Goal: Task Accomplishment & Management: Complete application form

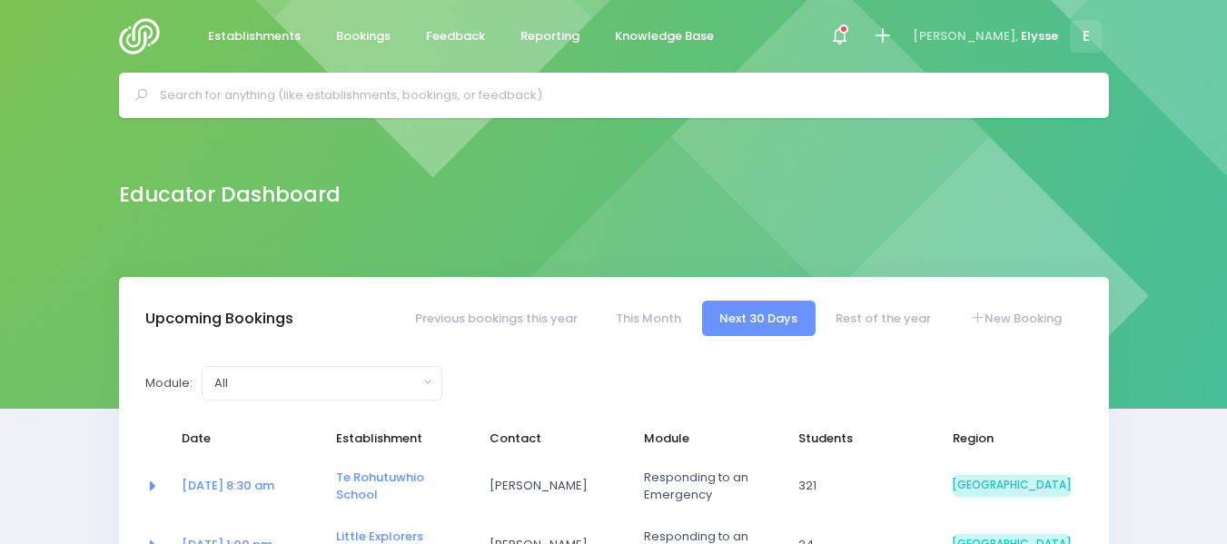
select select "5"
click at [1022, 321] on link "New Booking" at bounding box center [1015, 318] width 127 height 35
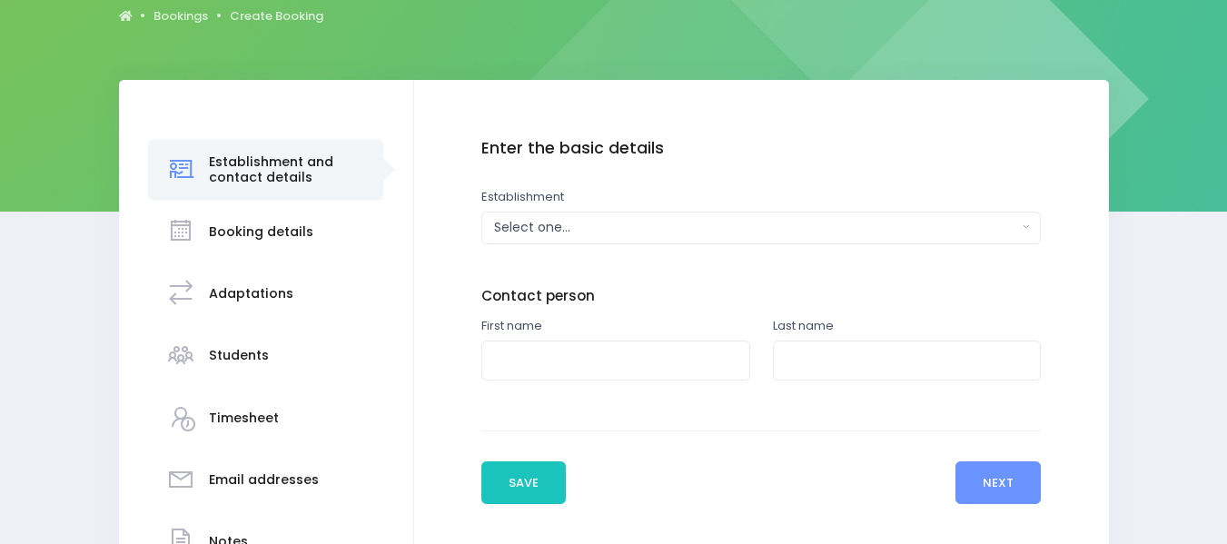
scroll to position [197, 0]
click at [758, 227] on div "Select one..." at bounding box center [755, 227] width 523 height 19
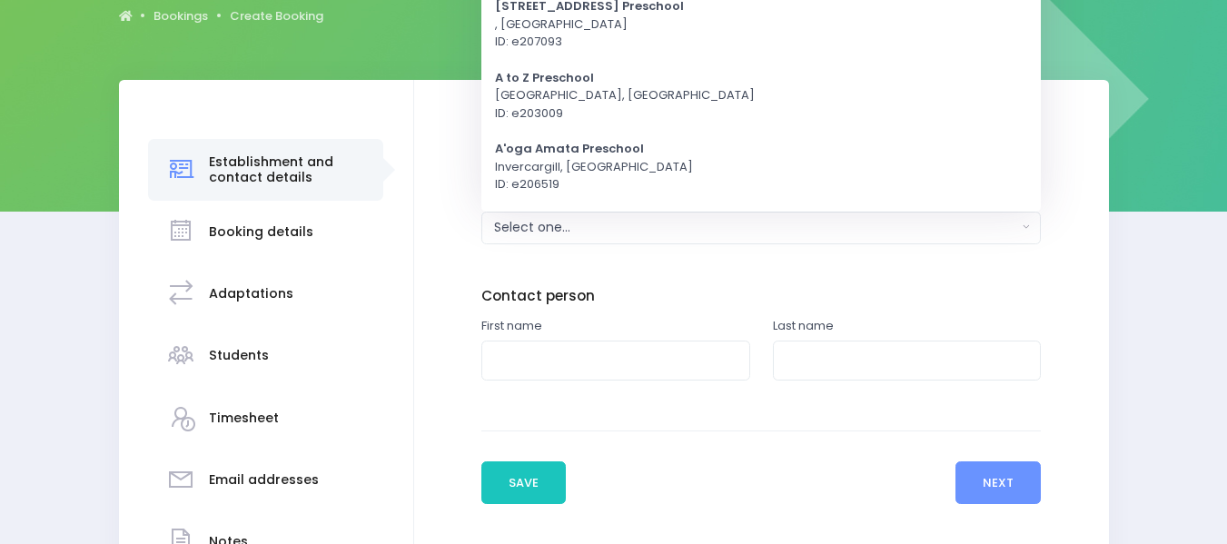
scroll to position [0, 0]
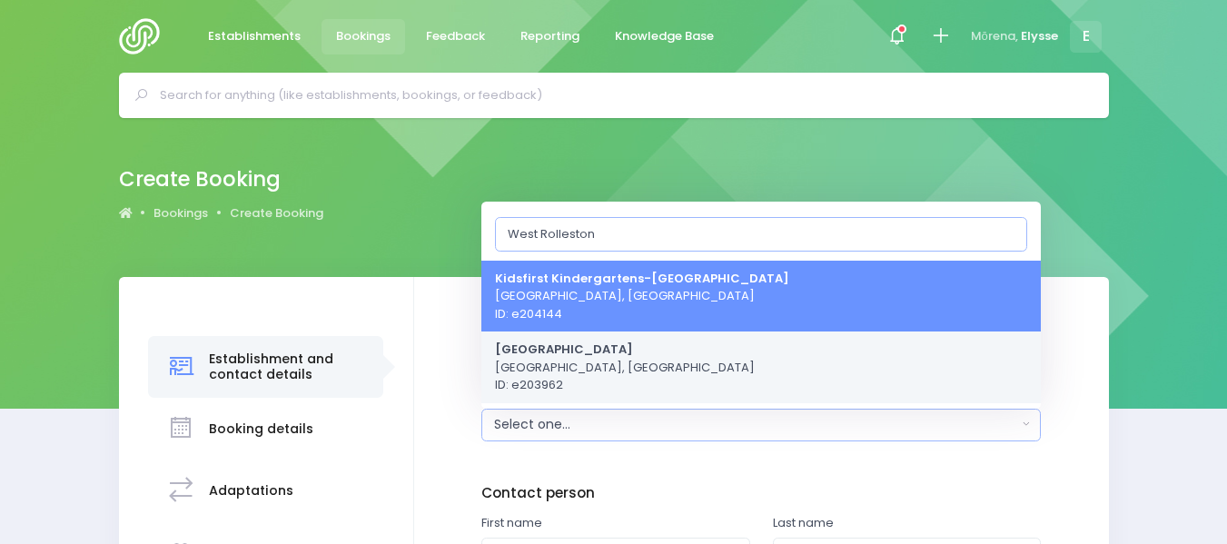
type input "West Rolleston"
click at [589, 378] on span "[GEOGRAPHIC_DATA] [GEOGRAPHIC_DATA], [GEOGRAPHIC_DATA] ID: e203962" at bounding box center [625, 367] width 260 height 54
select select "203962"
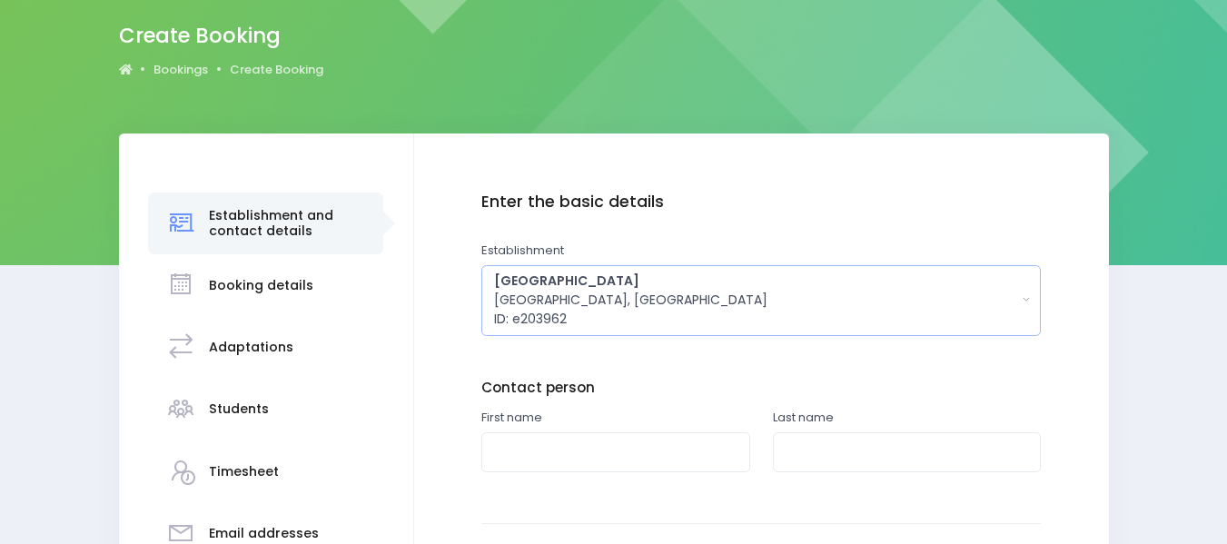
scroll to position [232, 0]
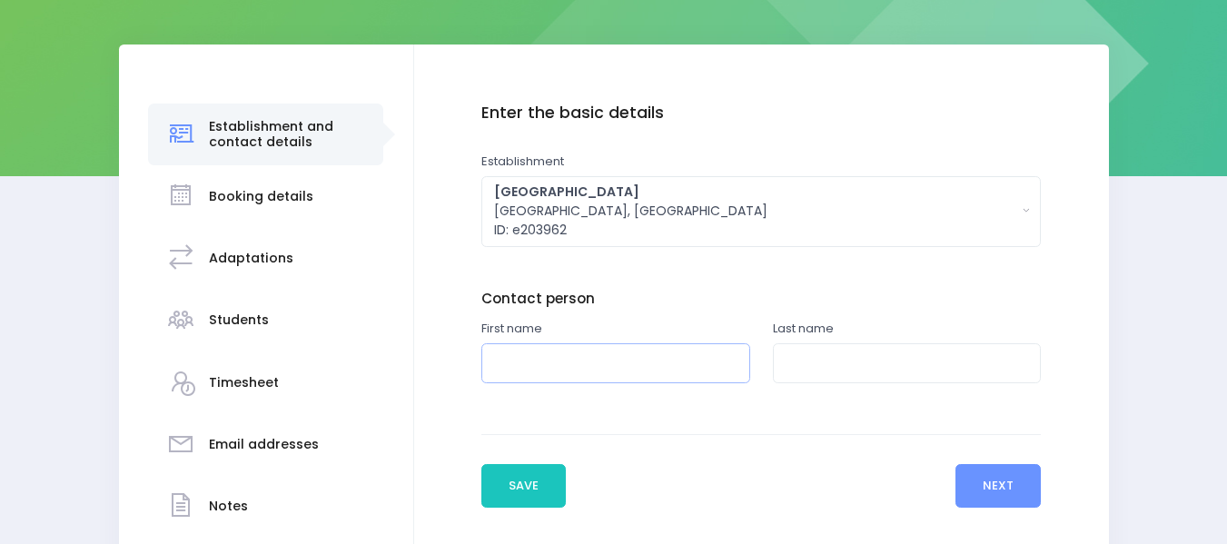
click at [579, 349] on input "text" at bounding box center [615, 363] width 269 height 41
type input "[PERSON_NAME]"
click at [804, 362] on input "text" at bounding box center [907, 363] width 269 height 41
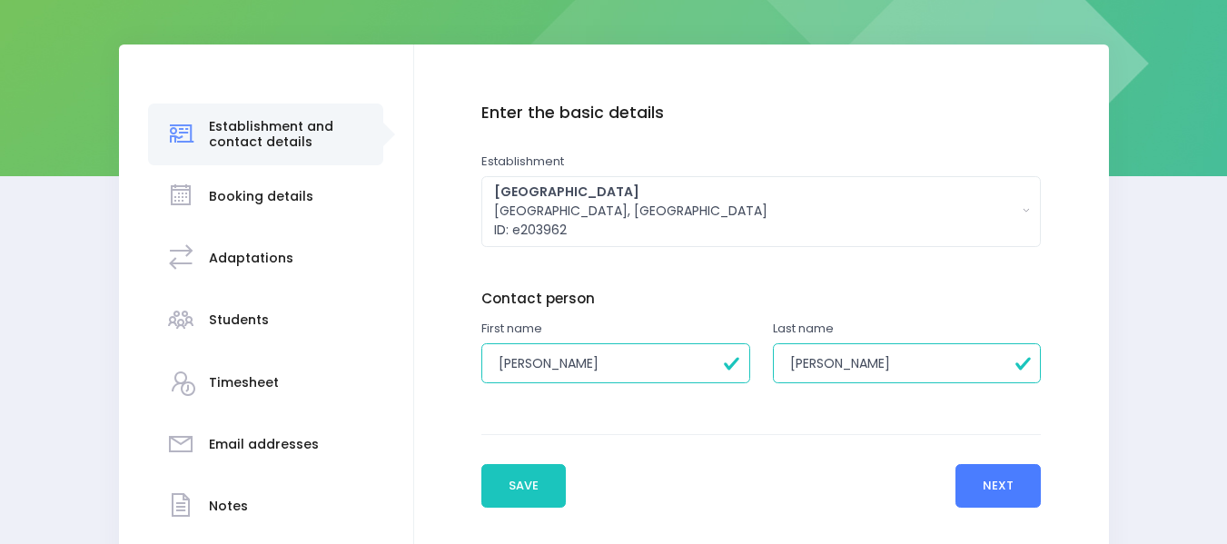
type input "[PERSON_NAME]"
click at [1010, 479] on button "Next" at bounding box center [998, 486] width 86 height 44
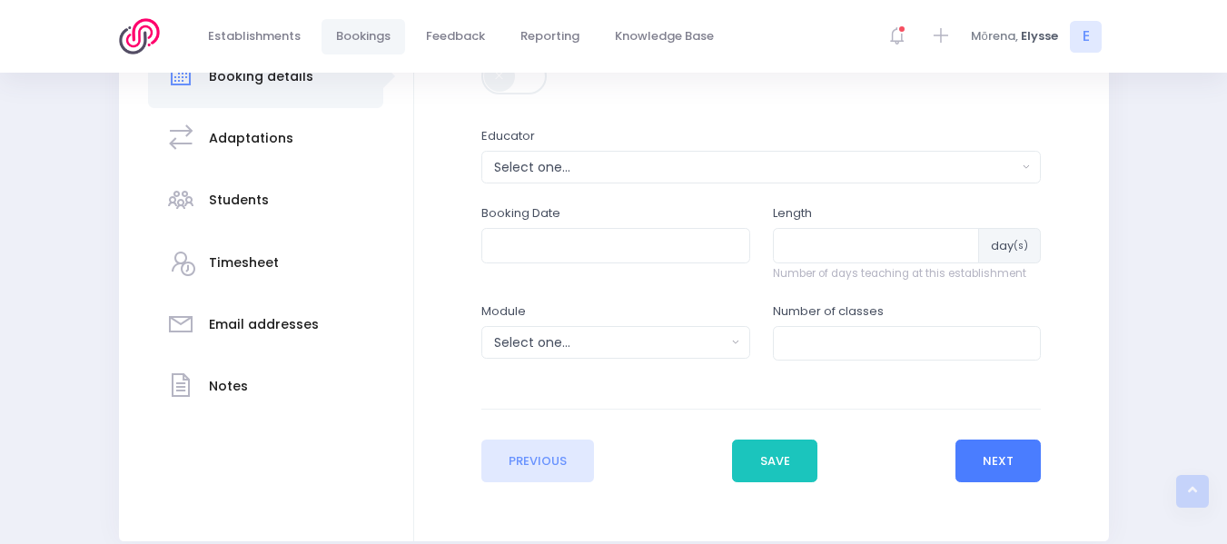
scroll to position [353, 0]
click at [611, 163] on div "Select one..." at bounding box center [755, 166] width 523 height 19
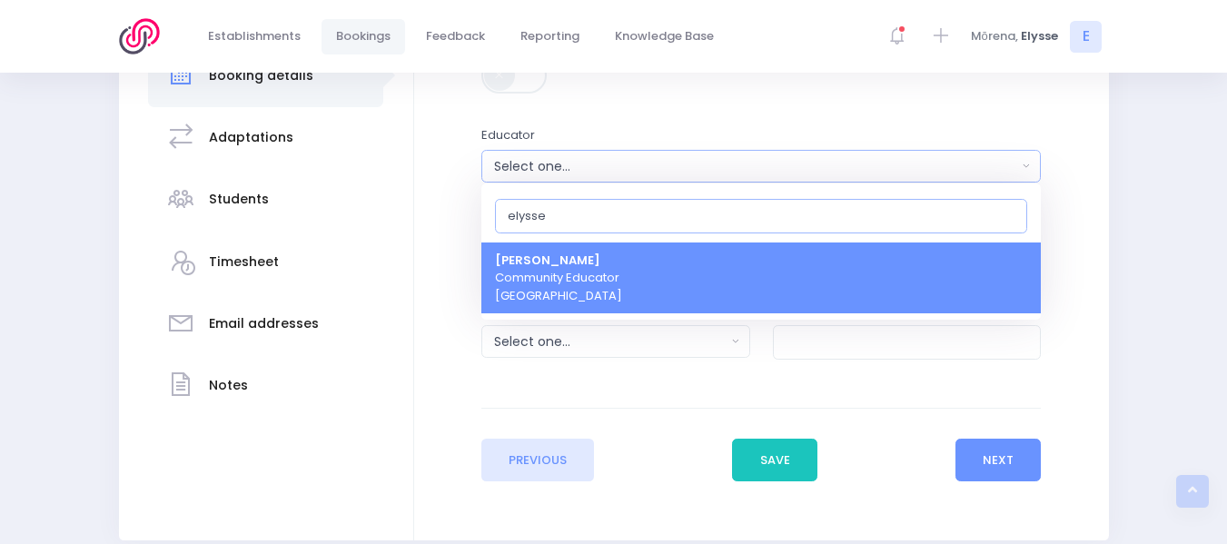
type input "elysse"
click at [582, 276] on span "[PERSON_NAME] Community Educator [GEOGRAPHIC_DATA]" at bounding box center [558, 279] width 127 height 54
select select "319874"
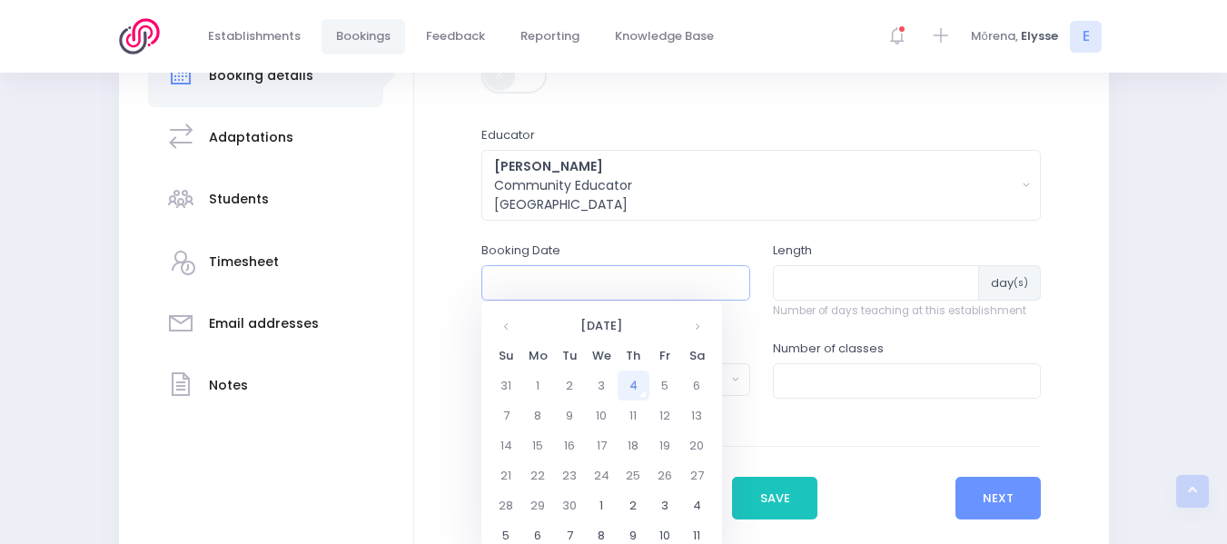
click at [518, 292] on input "text" at bounding box center [615, 282] width 269 height 35
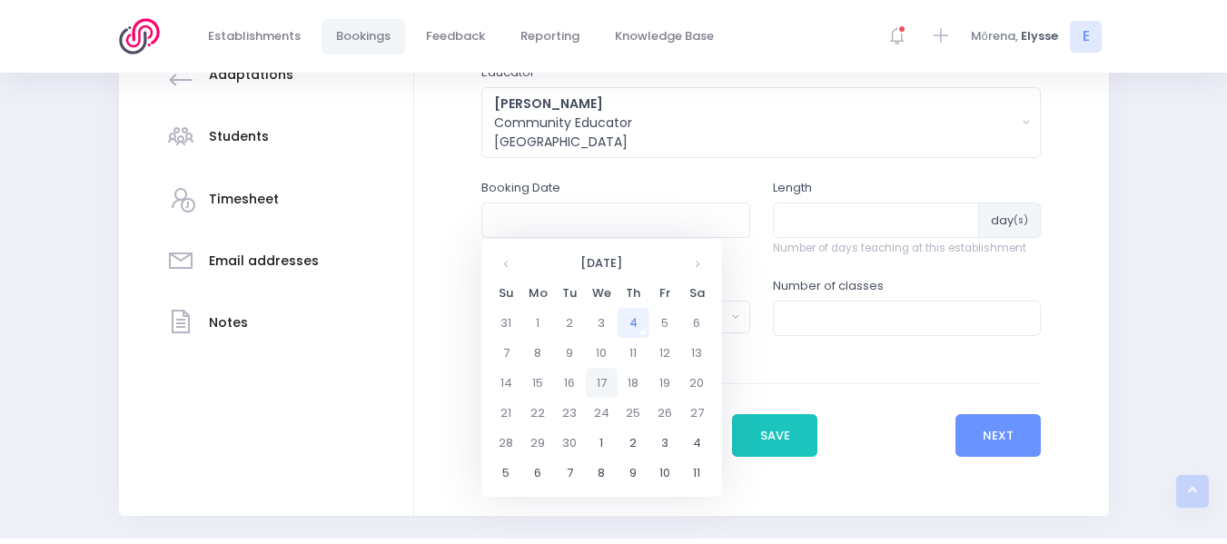
click at [600, 384] on td "17" at bounding box center [602, 383] width 32 height 30
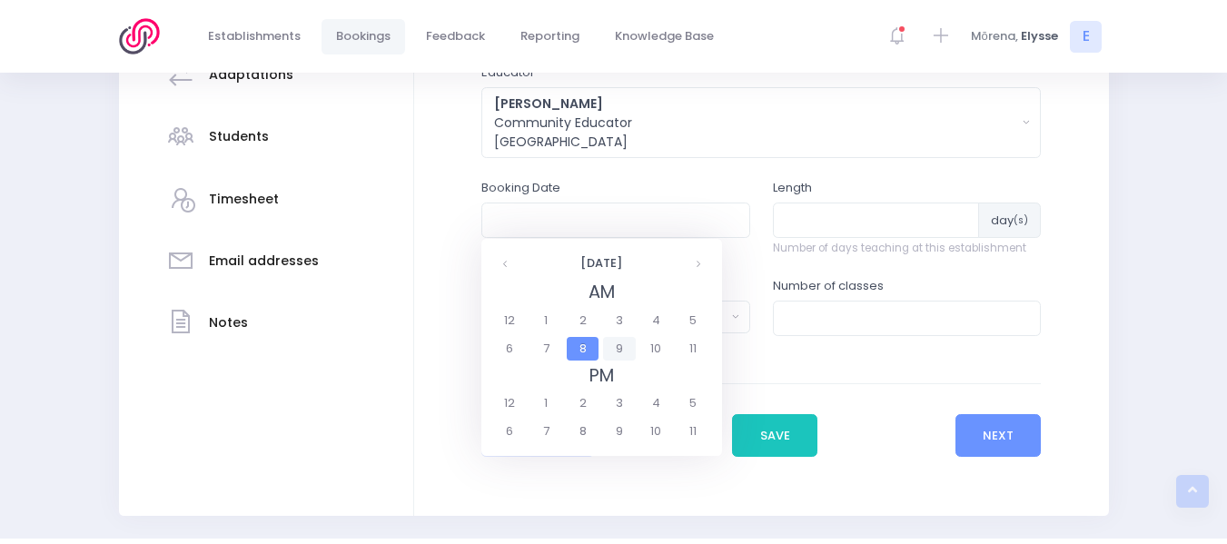
click at [620, 348] on span "9" at bounding box center [619, 349] width 32 height 24
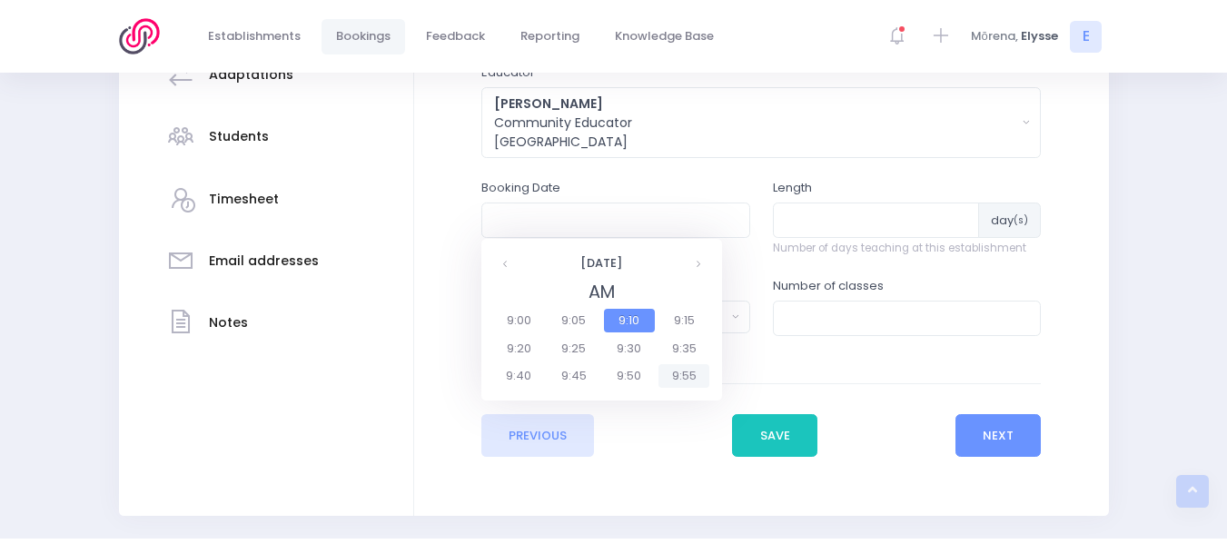
click at [692, 371] on span "9:55" at bounding box center [683, 376] width 51 height 24
type input "[DATE] 09:55 AM"
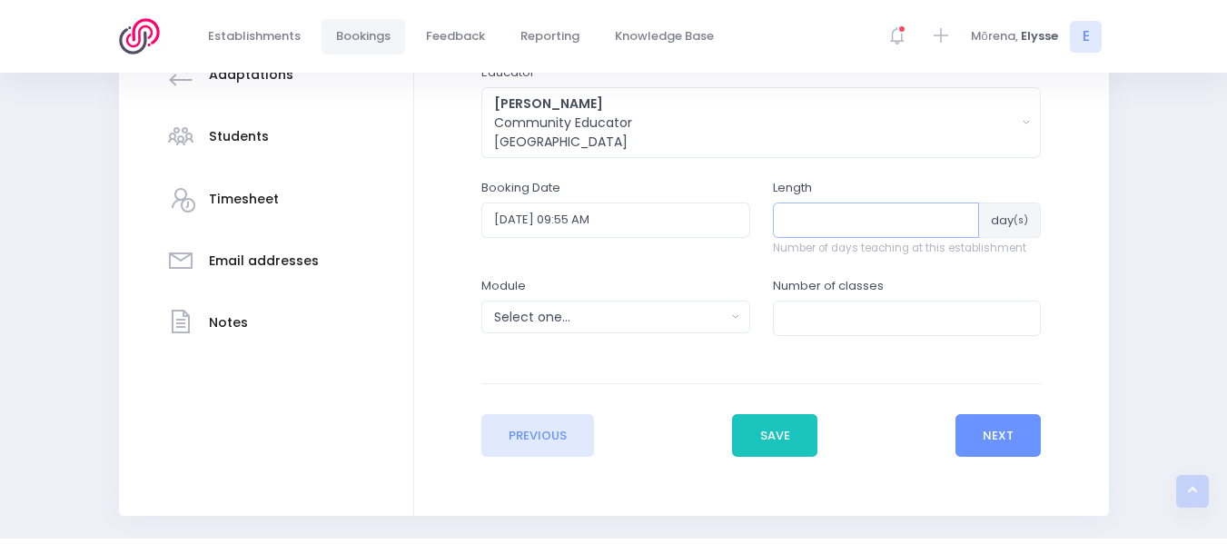
click at [796, 222] on input "number" at bounding box center [876, 219] width 207 height 35
type input "2"
click at [806, 303] on input "number" at bounding box center [907, 318] width 269 height 35
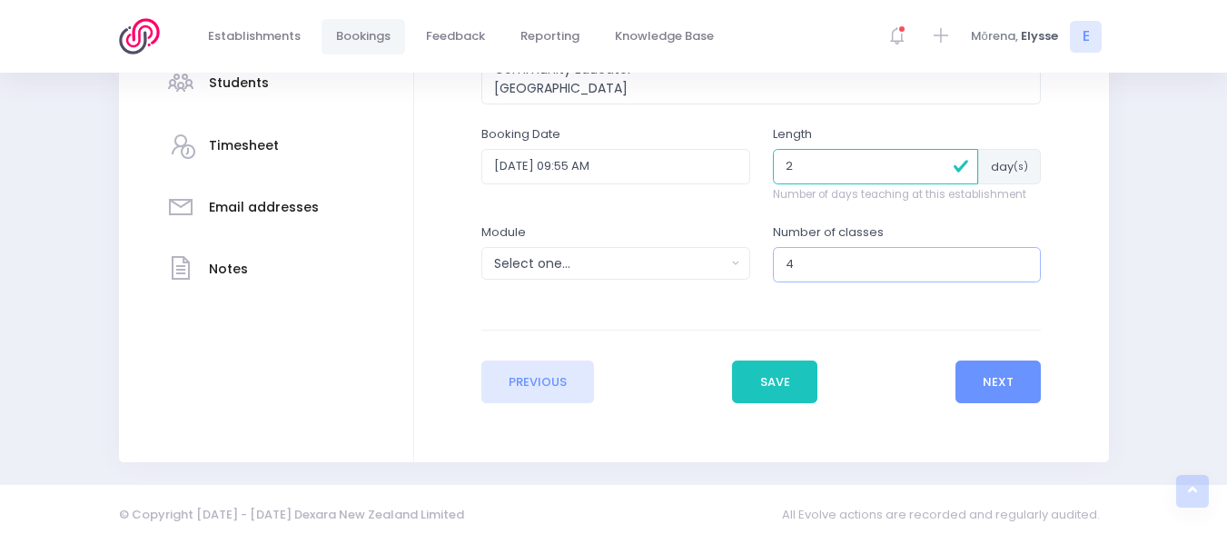
type input "4"
click at [730, 265] on button "Select one..." at bounding box center [615, 263] width 269 height 33
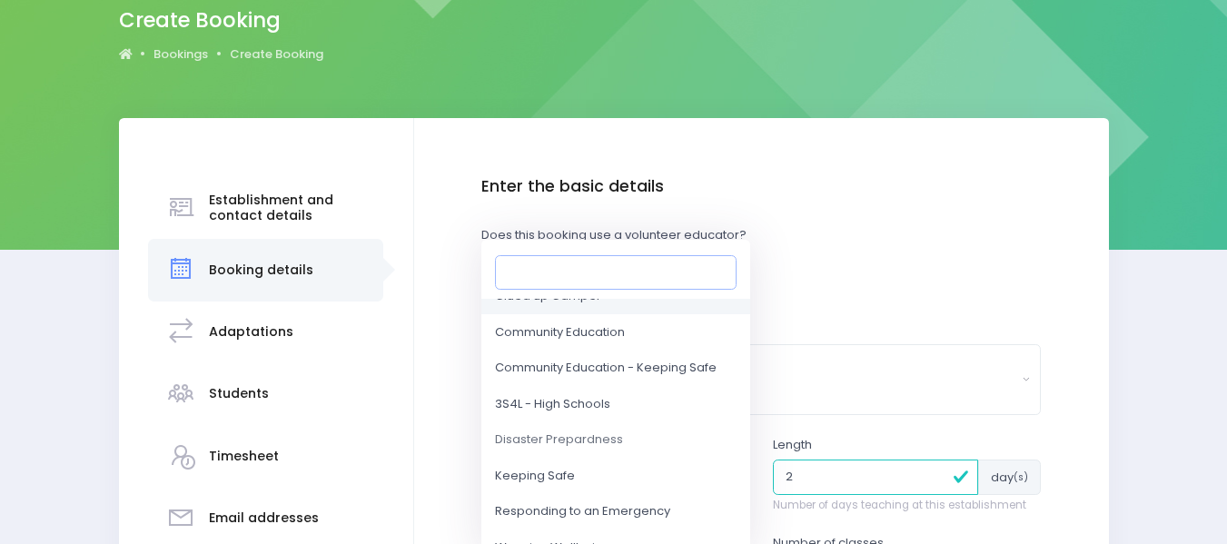
scroll to position [87, 0]
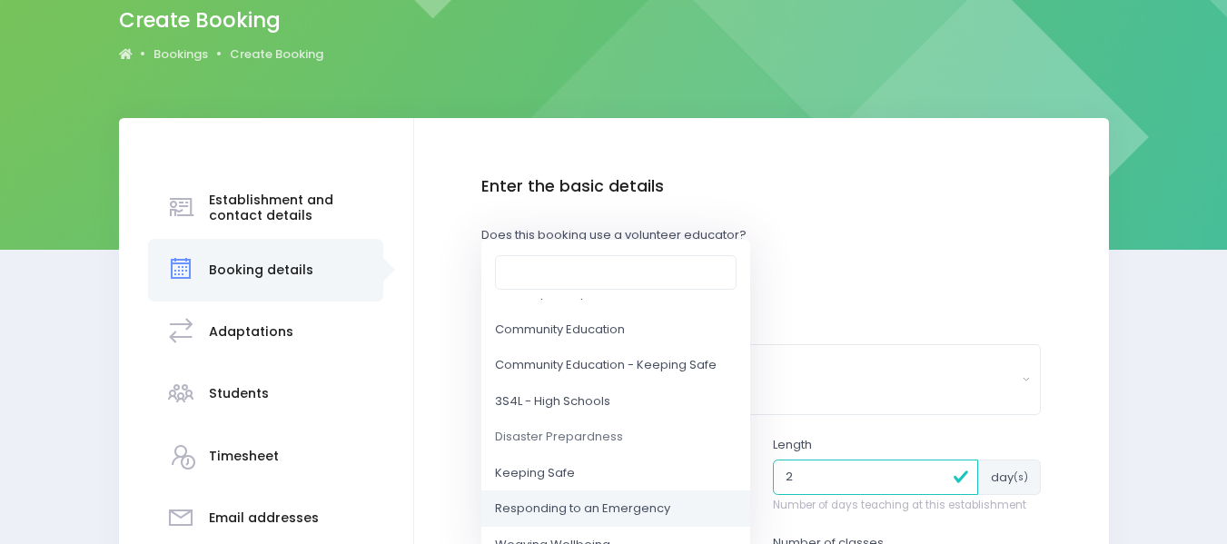
click at [558, 514] on span "Responding to an Emergency" at bounding box center [582, 509] width 175 height 18
select select "Responding to an Emergency"
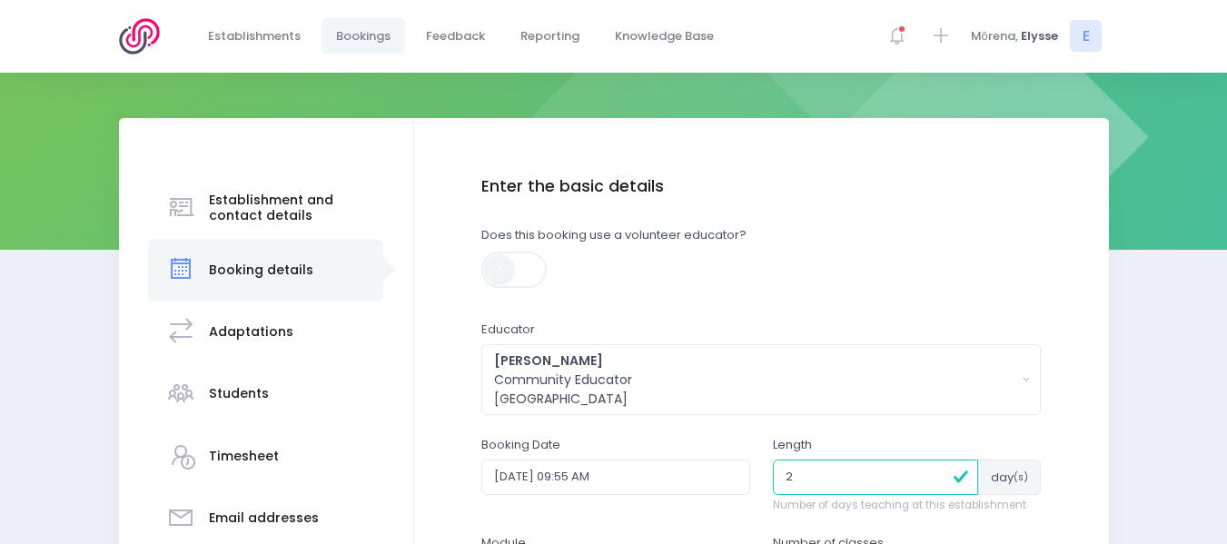
scroll to position [461, 0]
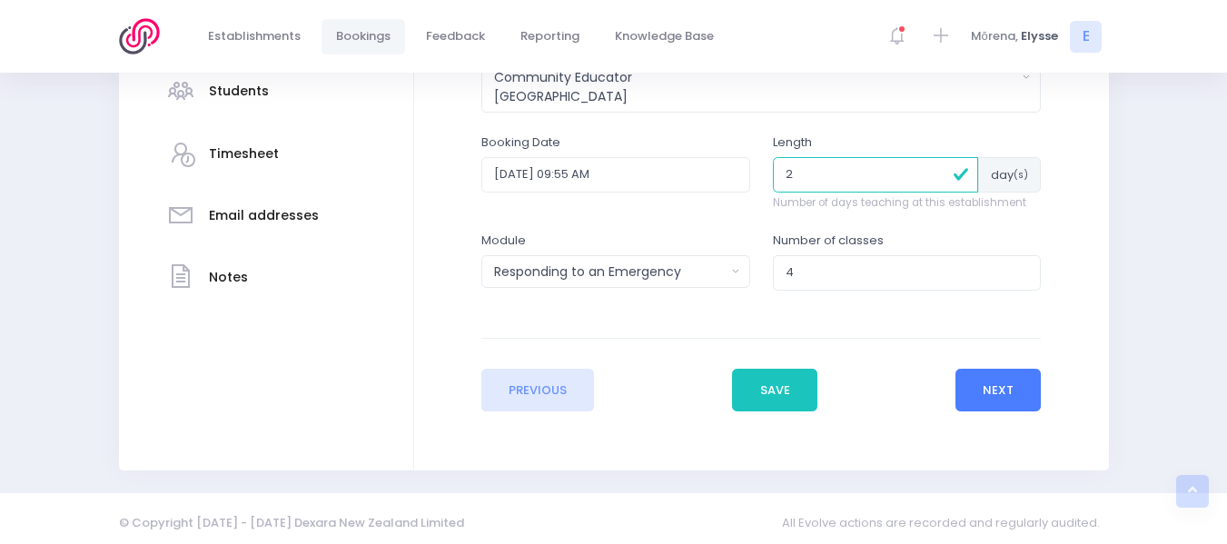
click at [1000, 390] on button "Next" at bounding box center [998, 391] width 86 height 44
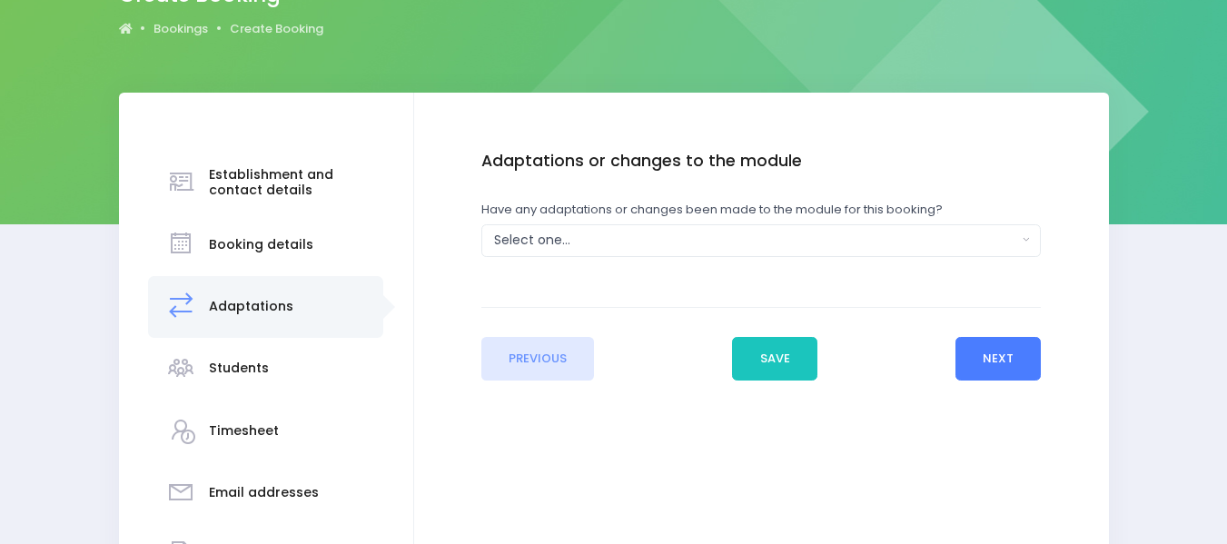
scroll to position [187, 0]
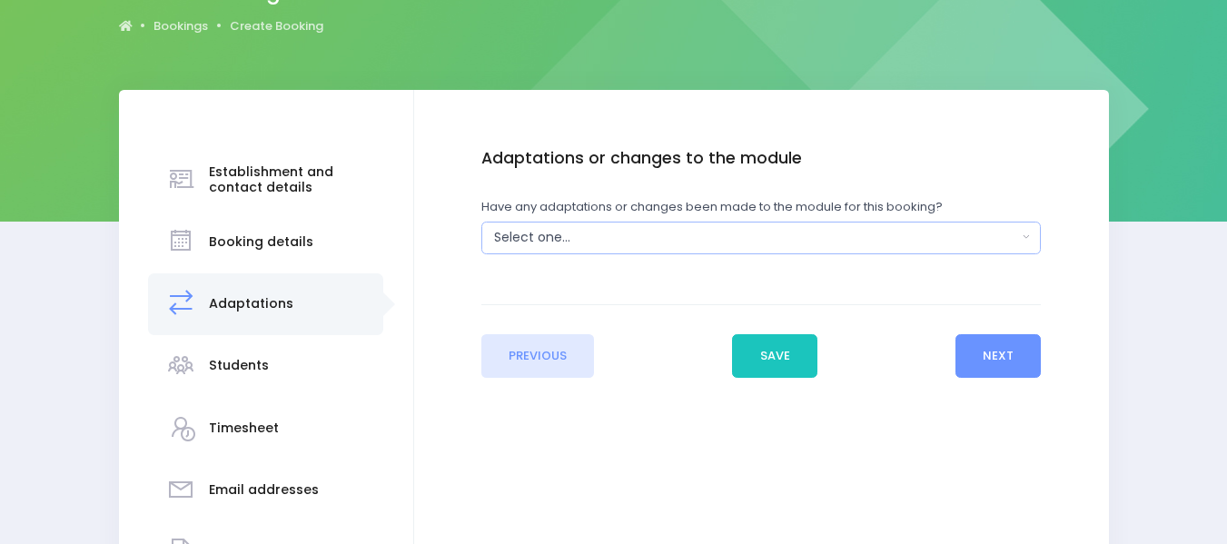
click at [621, 244] on div "Select one..." at bounding box center [755, 237] width 523 height 19
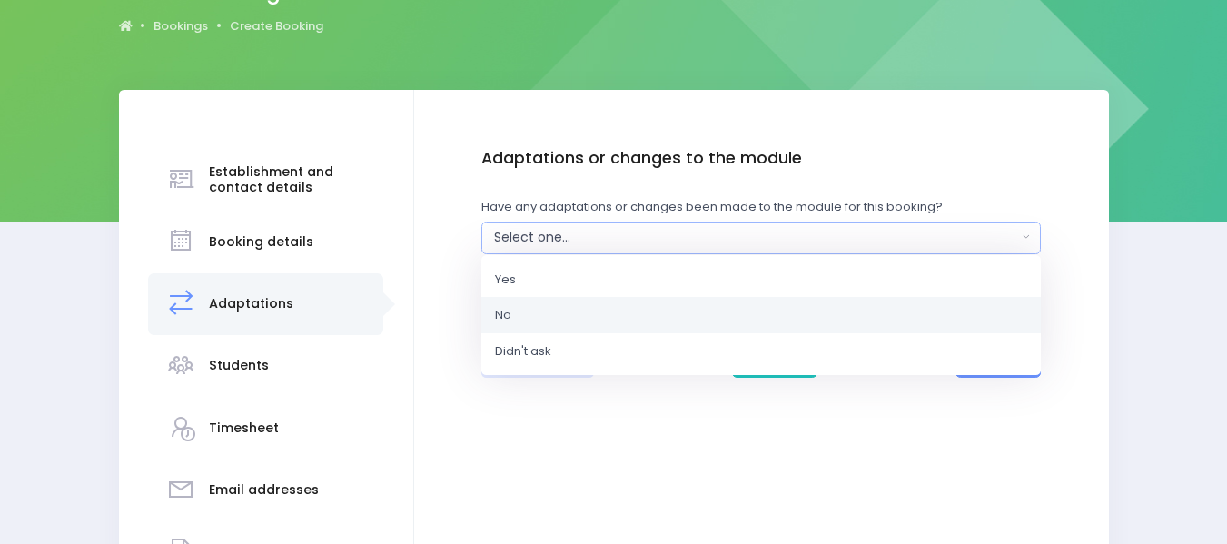
click at [510, 314] on span "No" at bounding box center [503, 315] width 16 height 18
select select "No"
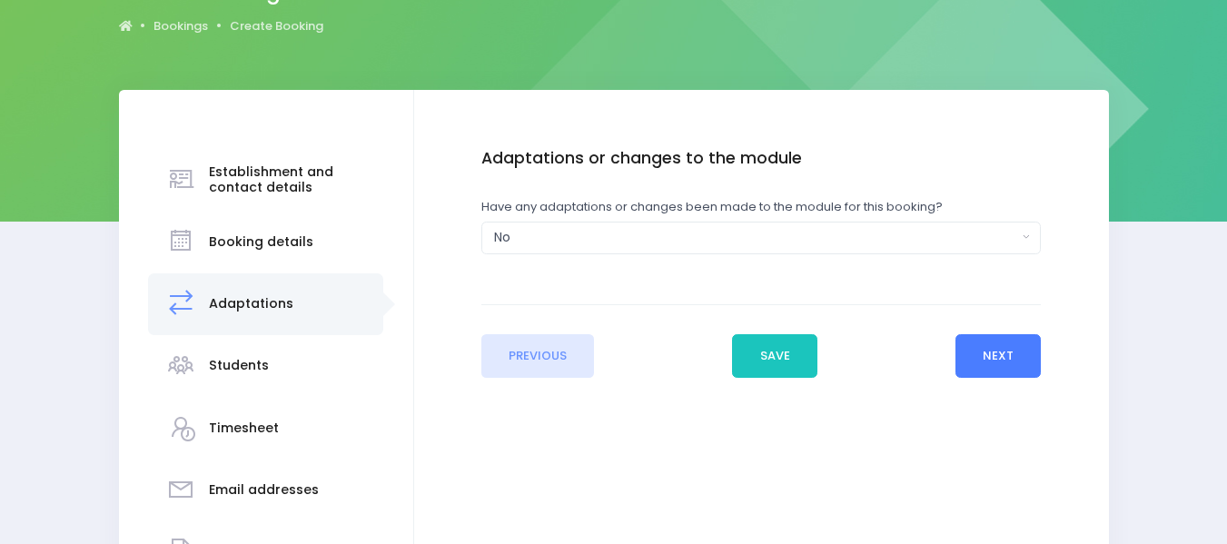
click at [1001, 350] on button "Next" at bounding box center [998, 356] width 86 height 44
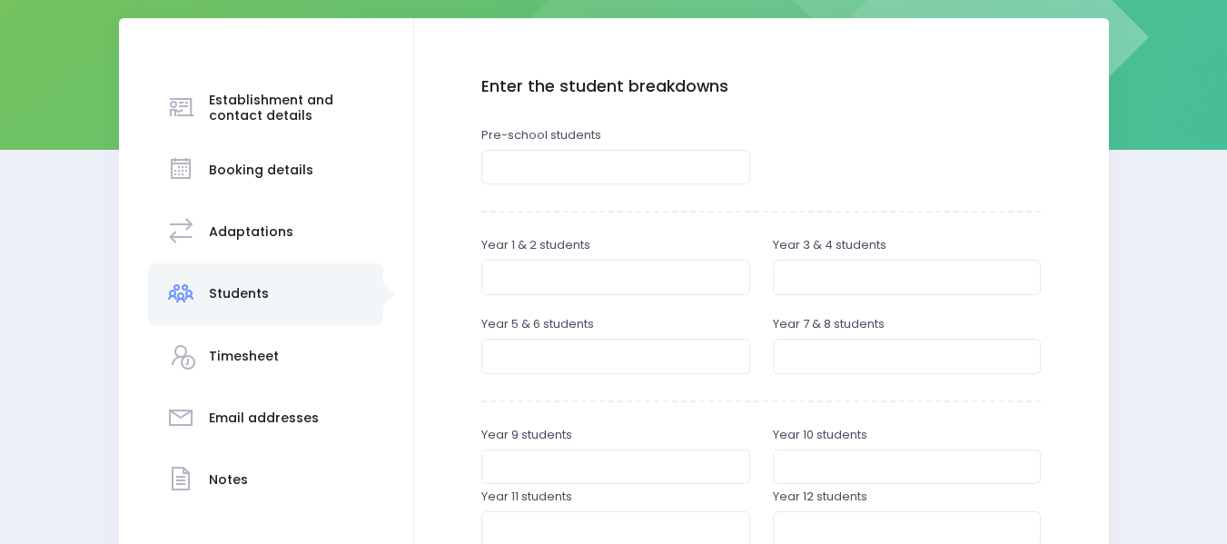
scroll to position [261, 0]
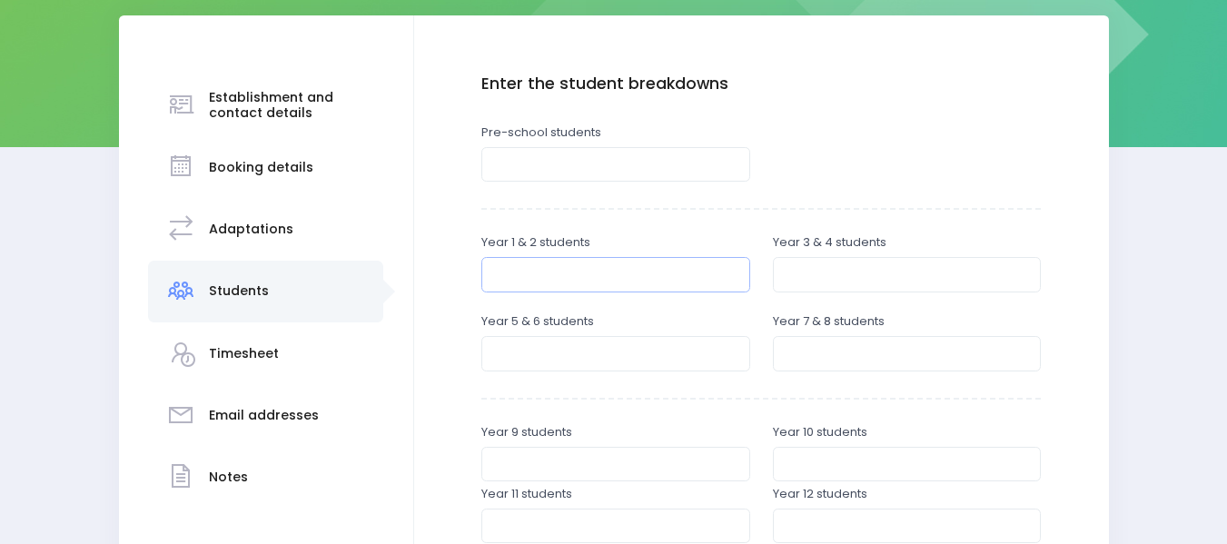
click at [505, 266] on input "number" at bounding box center [615, 274] width 269 height 35
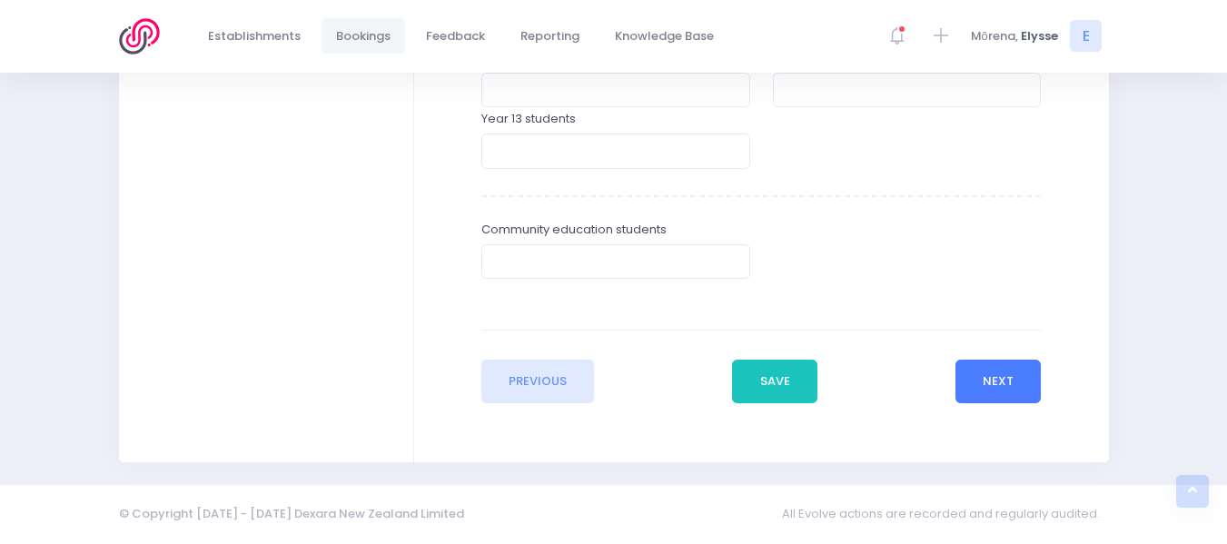
type input "80"
click at [983, 368] on button "Next" at bounding box center [998, 382] width 86 height 44
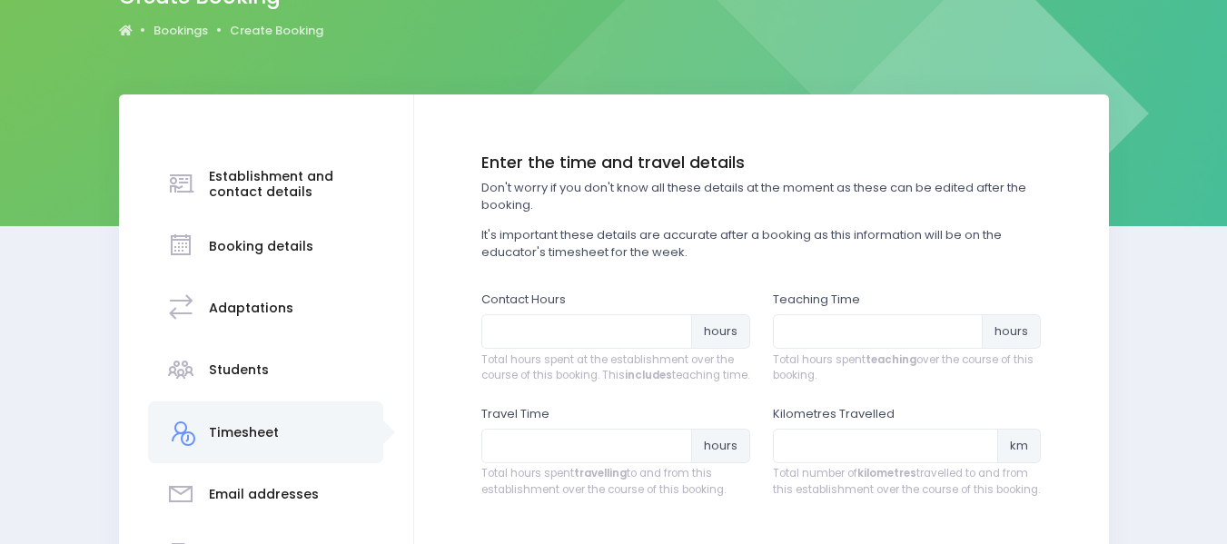
scroll to position [197, 0]
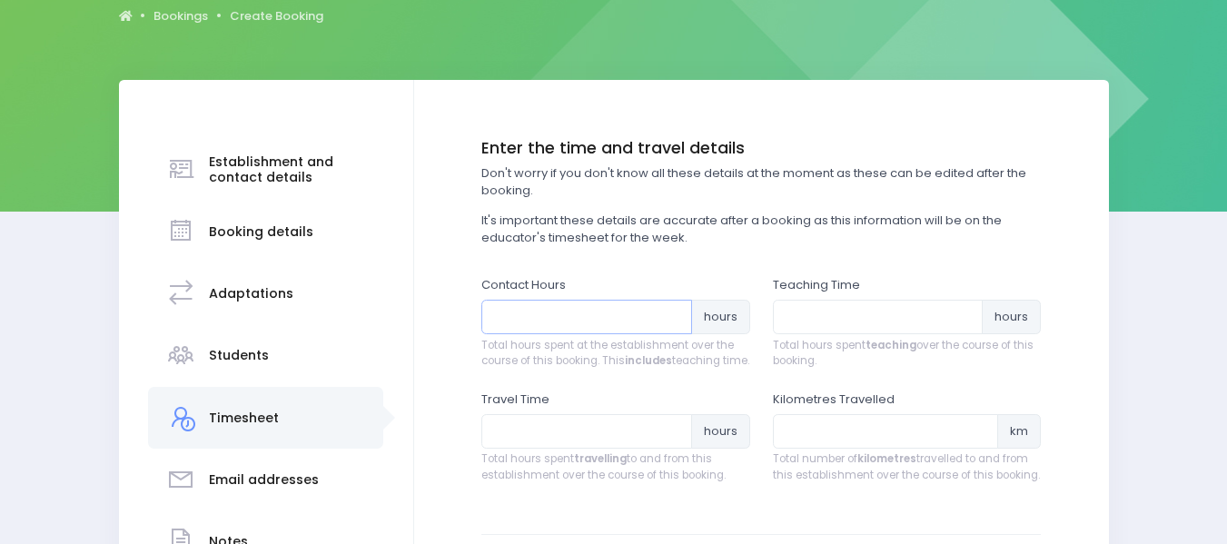
click at [535, 314] on input "number" at bounding box center [586, 317] width 211 height 35
type input "4"
click at [831, 317] on input "number" at bounding box center [878, 317] width 211 height 35
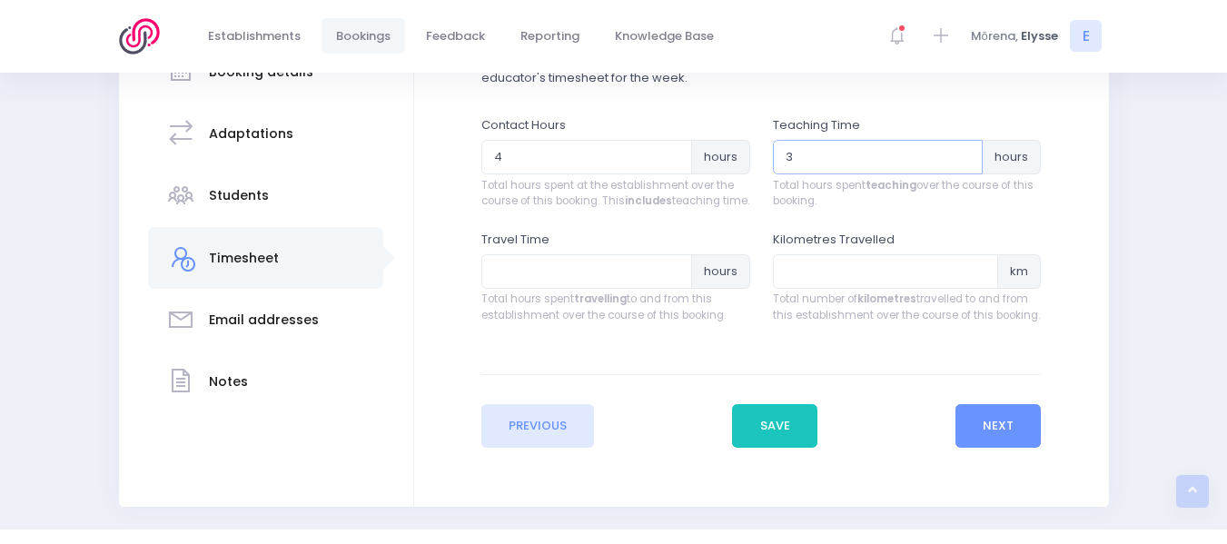
scroll to position [360, 0]
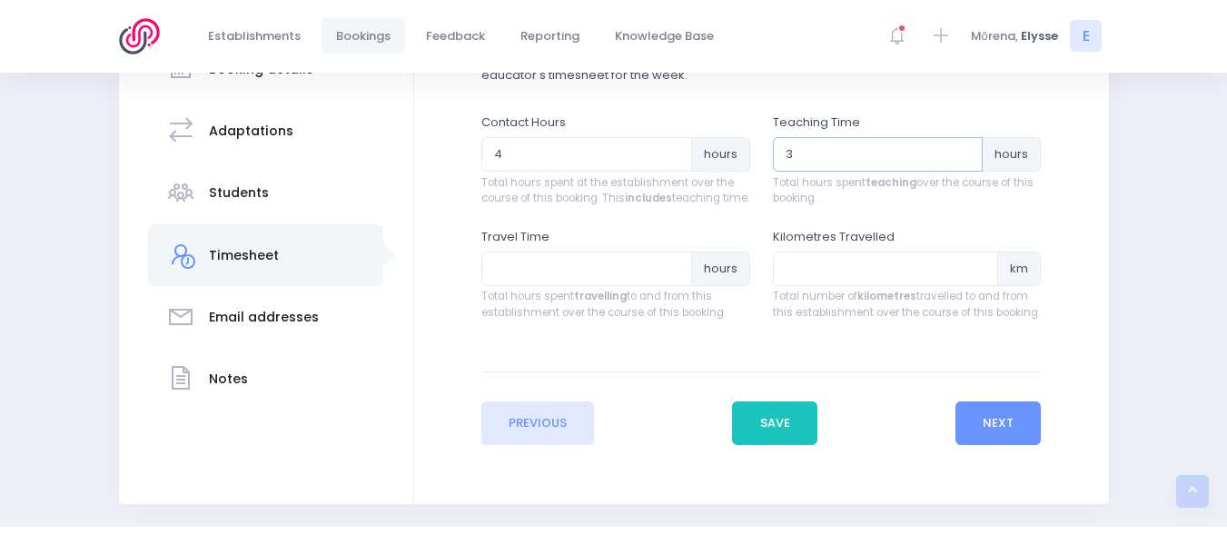
type input "3"
click at [523, 282] on input "number" at bounding box center [586, 269] width 211 height 35
type input ".3"
type input ".40"
click at [1013, 438] on button "Next" at bounding box center [998, 423] width 86 height 44
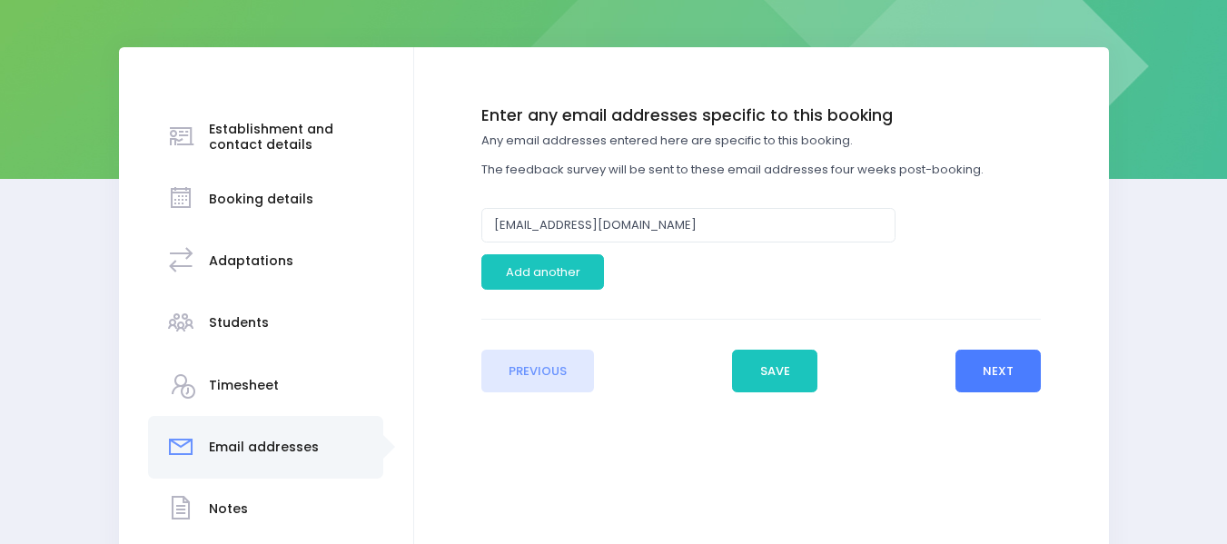
scroll to position [241, 0]
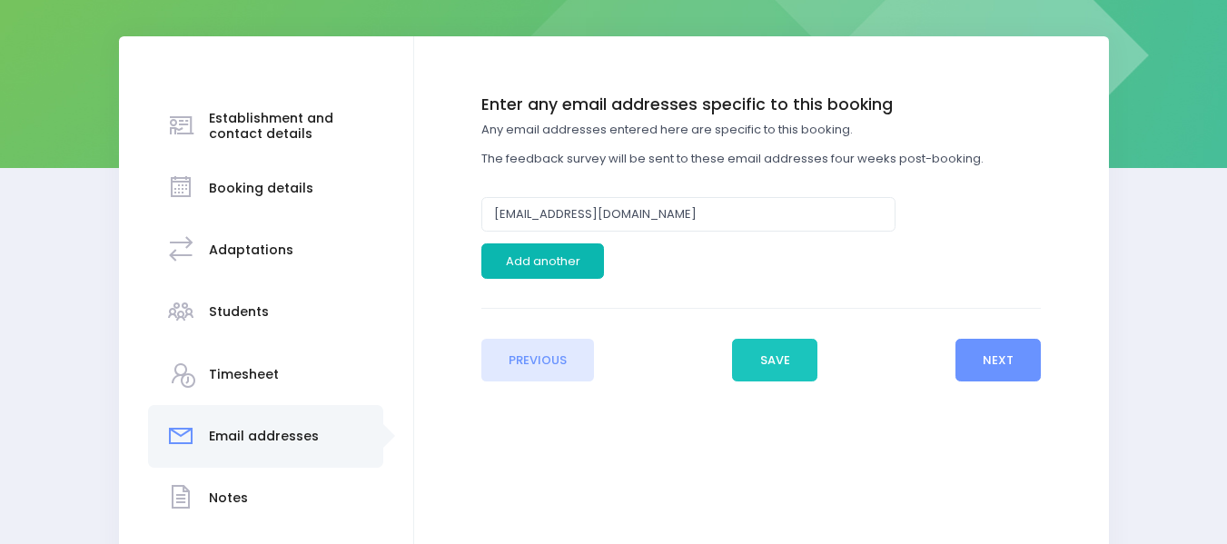
click at [588, 256] on button "Add another" at bounding box center [542, 260] width 123 height 35
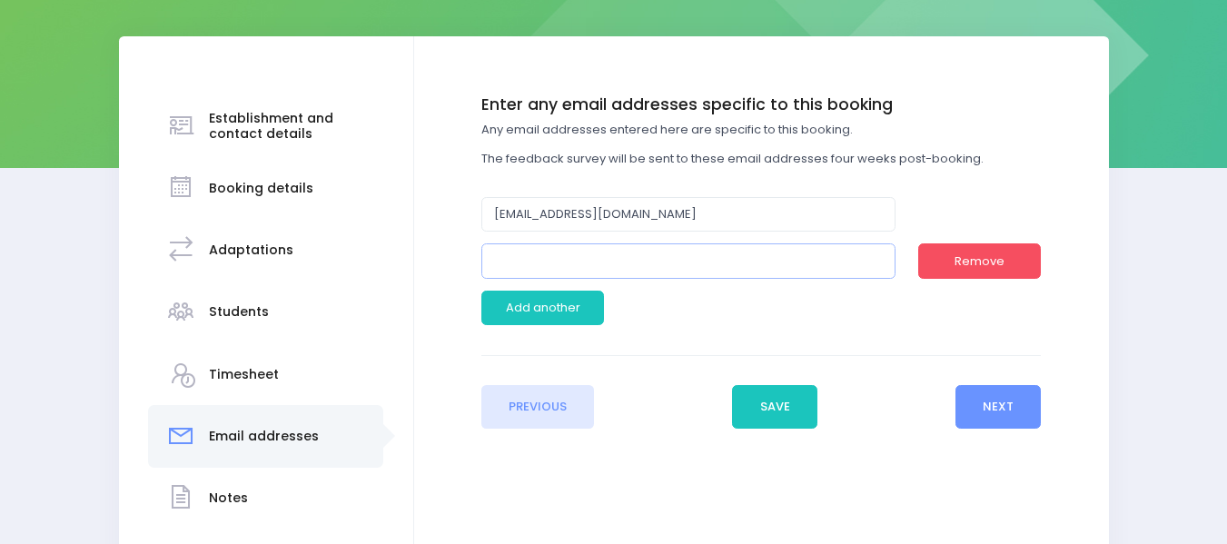
click at [557, 258] on input "email" at bounding box center [688, 260] width 414 height 35
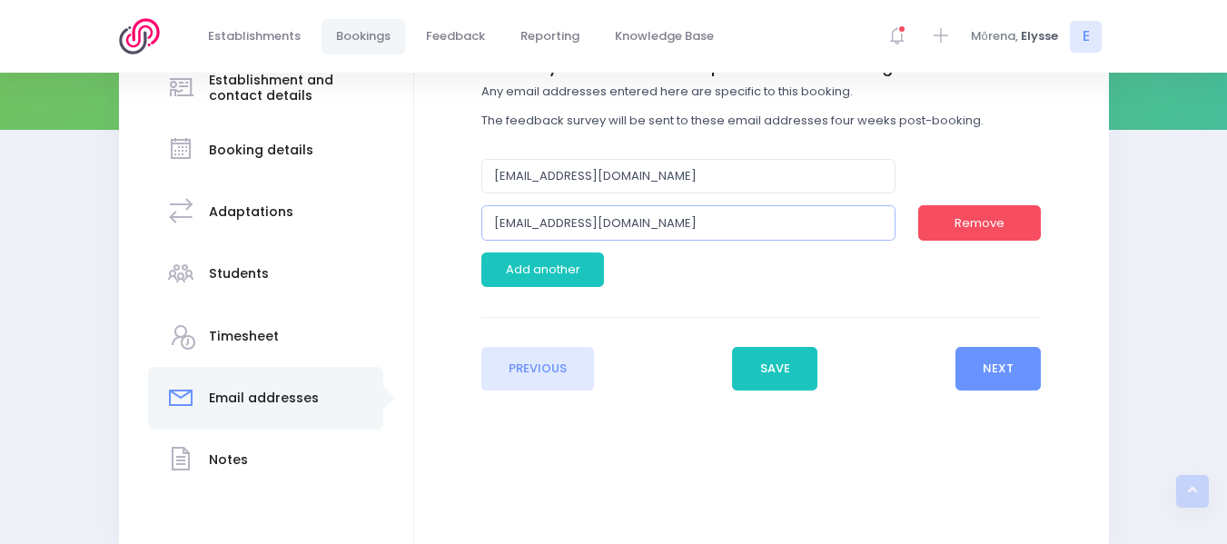
scroll to position [281, 0]
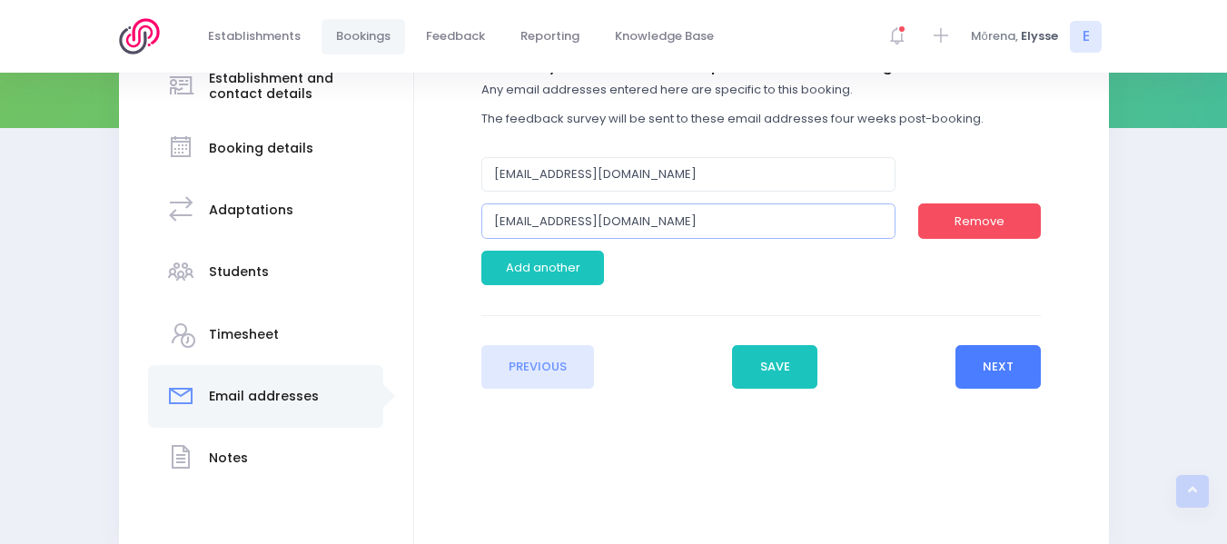
type input "[EMAIL_ADDRESS][DOMAIN_NAME]"
click at [1005, 368] on button "Next" at bounding box center [998, 367] width 86 height 44
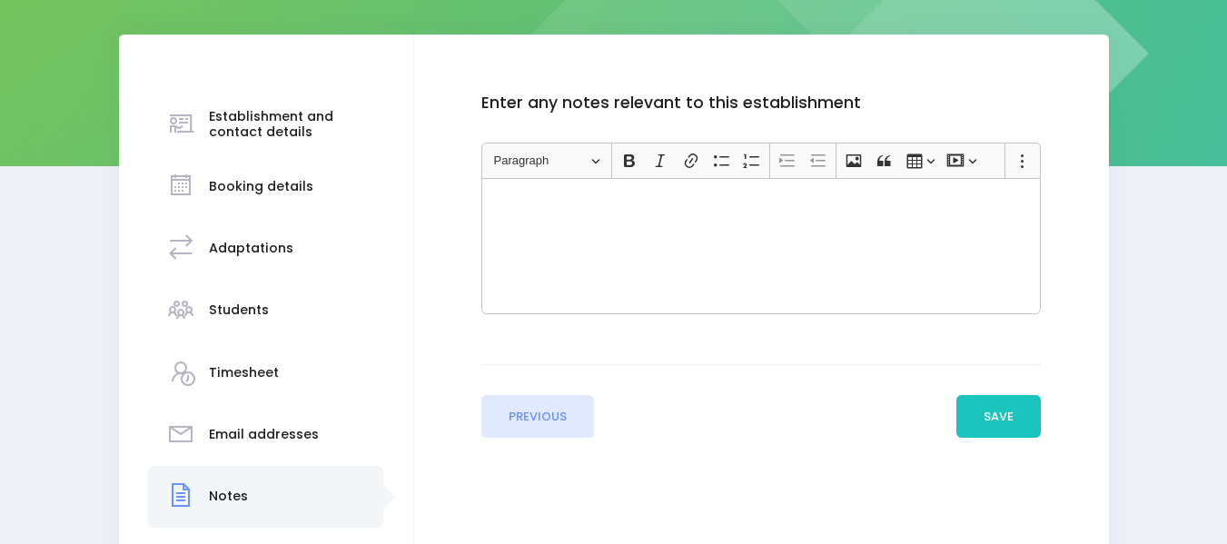
scroll to position [243, 0]
click at [999, 409] on button "Save" at bounding box center [998, 416] width 85 height 44
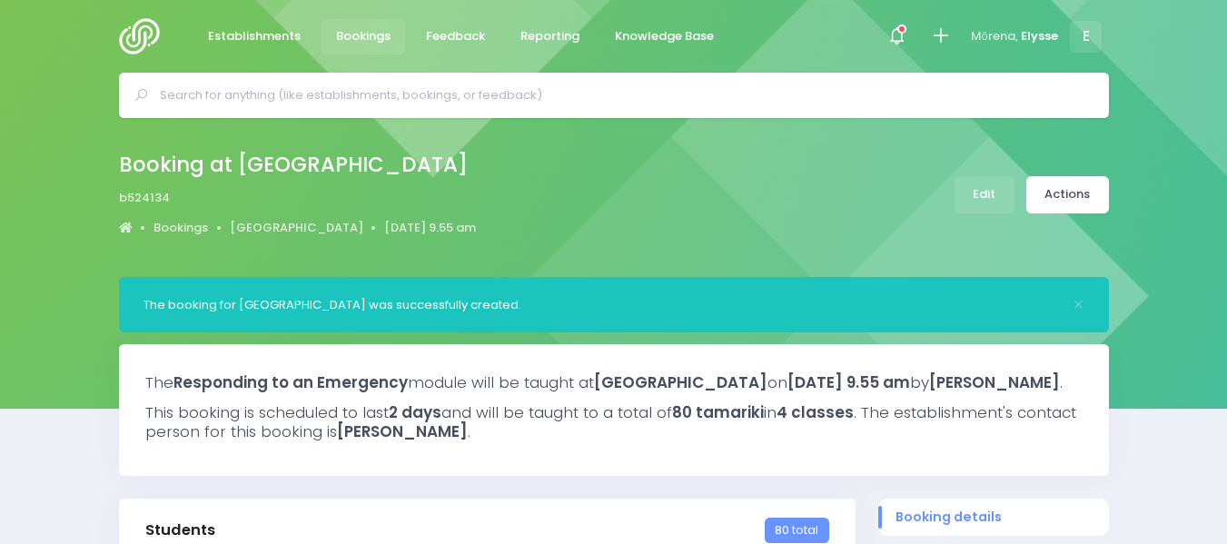
select select "5"
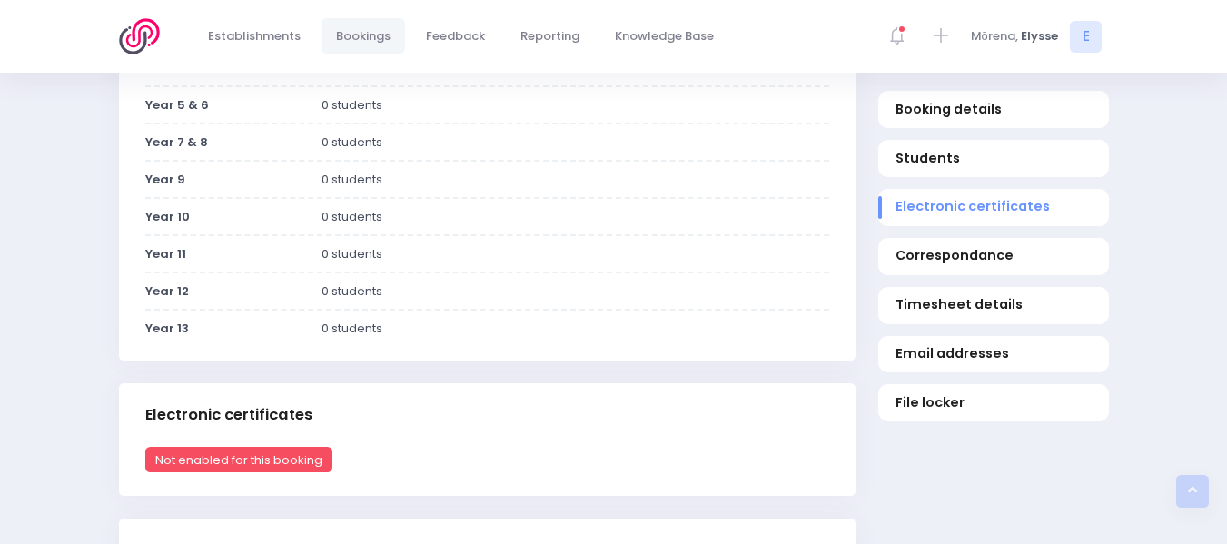
scroll to position [546, 0]
